Goal: Find specific page/section: Find specific page/section

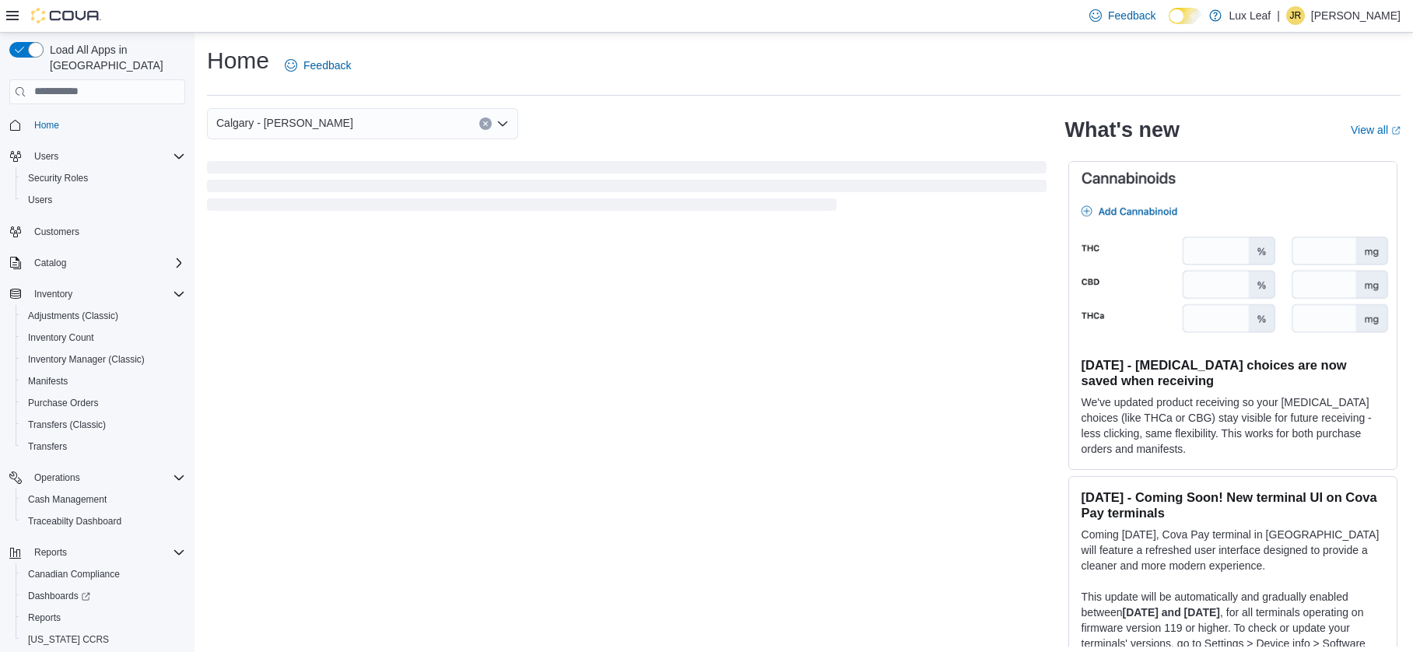
click at [413, 126] on div "Calgary - Nolan Hill" at bounding box center [362, 123] width 311 height 31
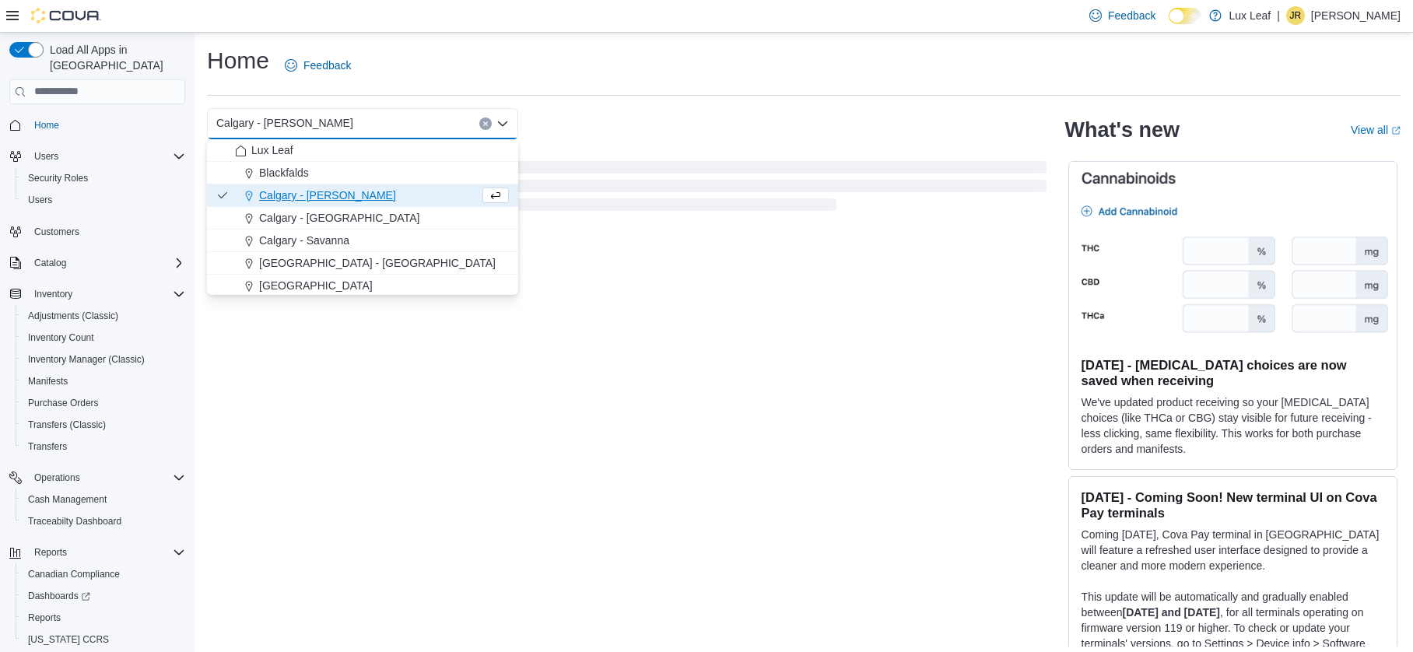
click at [335, 192] on span "Calgary - Nolan Hill" at bounding box center [327, 195] width 137 height 16
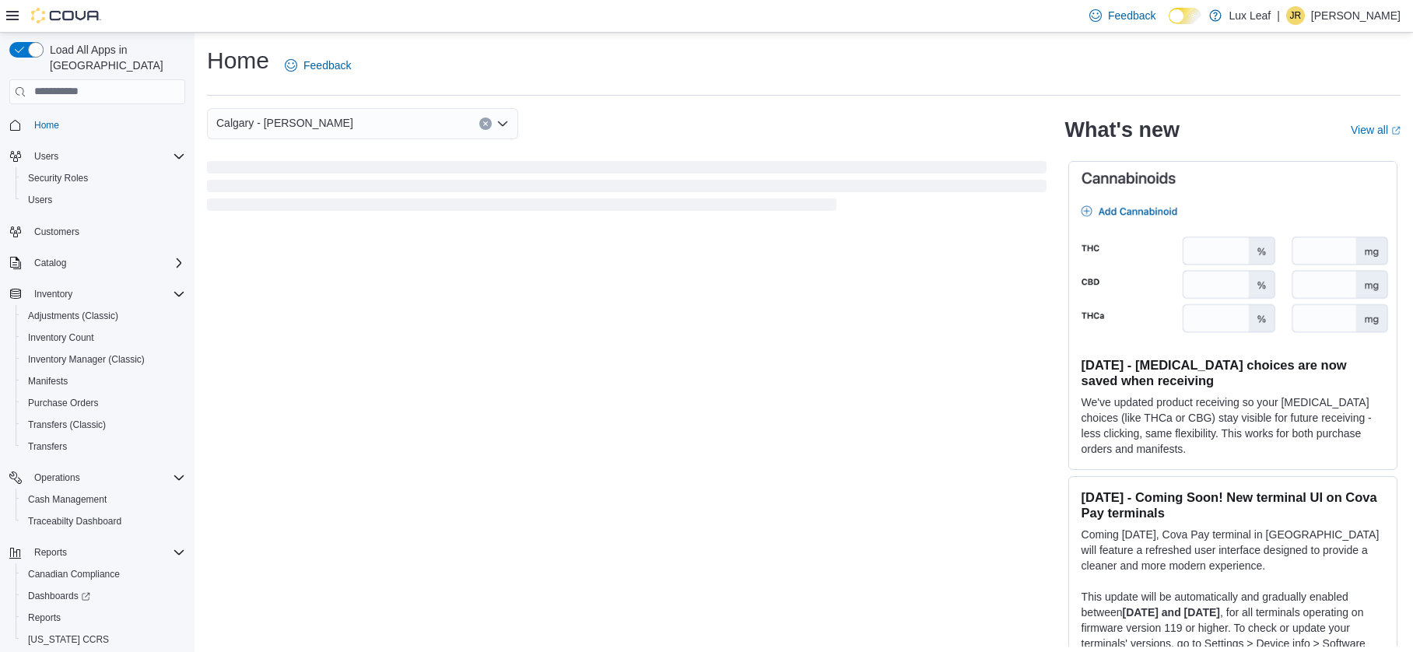
click at [633, 140] on div "Calgary - Nolan Hill" at bounding box center [626, 161] width 839 height 106
